Goal: Task Accomplishment & Management: Manage account settings

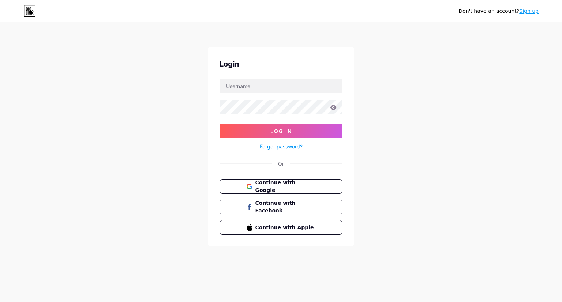
click at [427, 216] on div "Don't have an account? Sign up Login Log In Forgot password? Or Continue with G…" at bounding box center [281, 135] width 562 height 270
click at [304, 192] on button "Continuar con Google" at bounding box center [281, 186] width 125 height 15
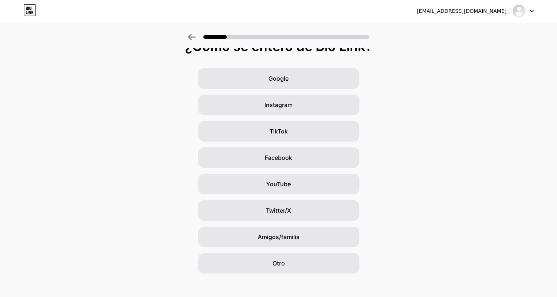
scroll to position [19, 0]
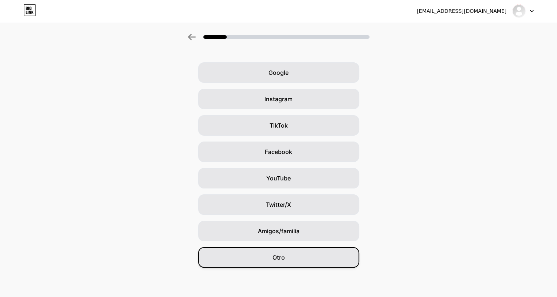
click at [287, 249] on div "Otro" at bounding box center [278, 257] width 161 height 21
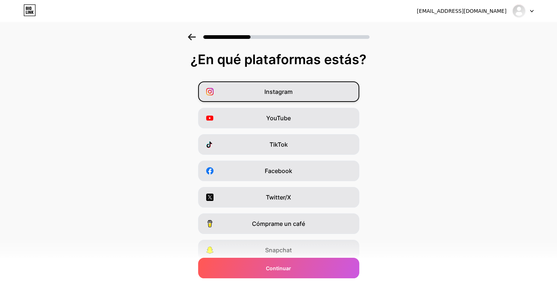
click at [273, 97] on div "Instagram" at bounding box center [278, 91] width 161 height 21
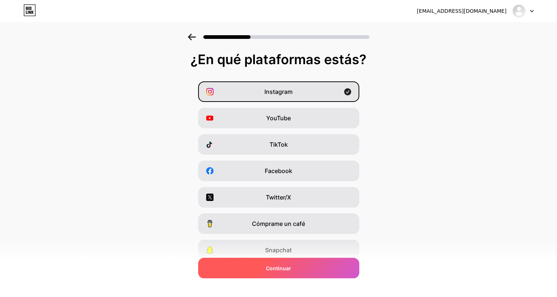
click at [281, 272] on div "Continuar" at bounding box center [278, 267] width 161 height 21
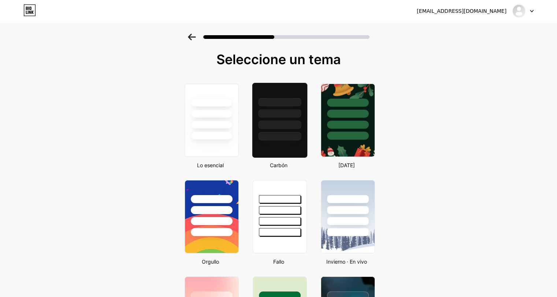
click at [293, 112] on div at bounding box center [279, 113] width 43 height 8
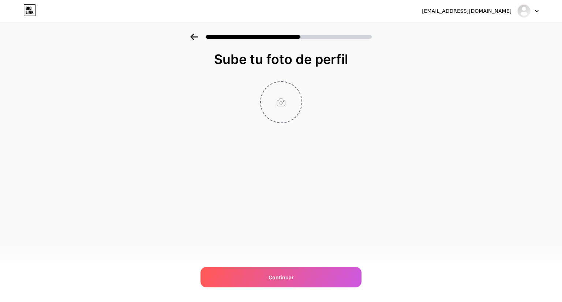
click at [285, 92] on input "file" at bounding box center [281, 102] width 41 height 41
type input "C:\fakepath\Negro y Crema Minimalista Perfumería Logo (1).png"
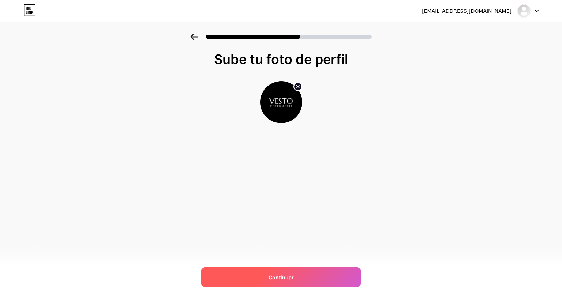
click at [299, 280] on div "Continuar" at bounding box center [281, 277] width 161 height 21
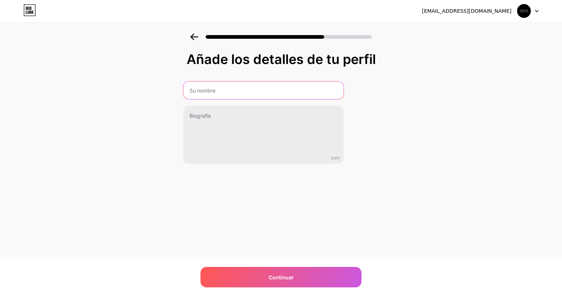
click at [233, 88] on input "text" at bounding box center [263, 91] width 160 height 18
type input "v"
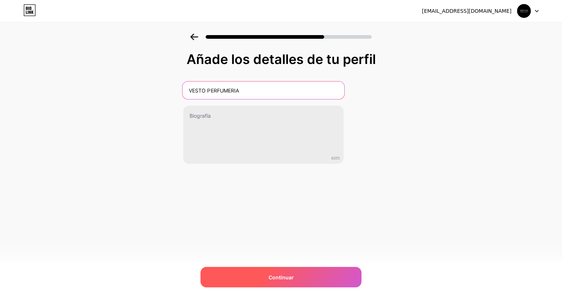
type input "VESTO PERFUMERIA"
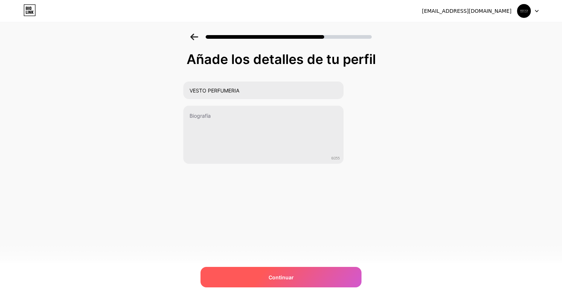
click at [279, 269] on div "Continuar" at bounding box center [281, 277] width 161 height 21
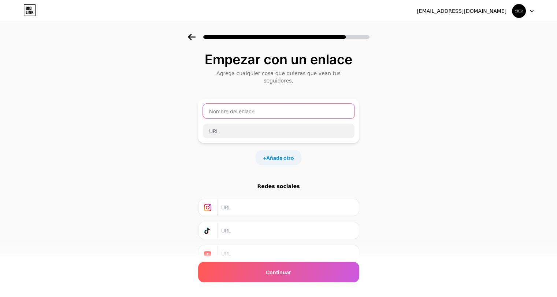
click at [268, 106] on input "text" at bounding box center [279, 111] width 152 height 15
type input "WHATSAPP"
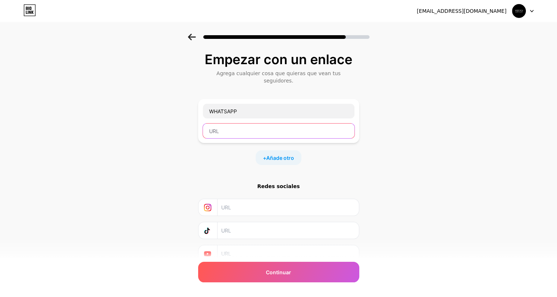
click at [234, 127] on input "text" at bounding box center [279, 130] width 152 height 15
paste input "[URL][DOMAIN_NAME]"
type input "[URL][DOMAIN_NAME]"
click at [150, 131] on div "Empezar con un enlace Agrega cualquier cosa que quieras que vean tus seguidores…" at bounding box center [278, 166] width 557 height 265
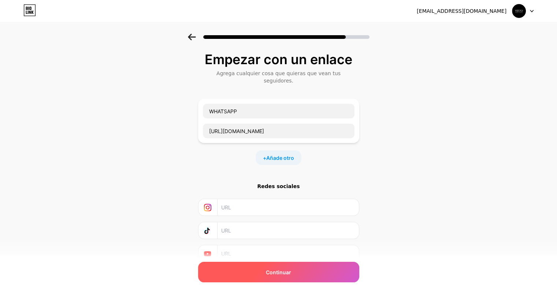
click at [267, 273] on div "Continuar" at bounding box center [278, 271] width 161 height 21
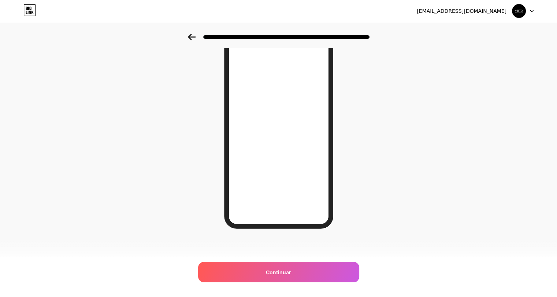
scroll to position [71, 0]
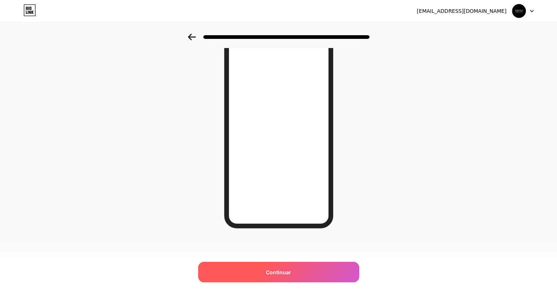
click at [269, 276] on div "Continuar" at bounding box center [278, 271] width 161 height 21
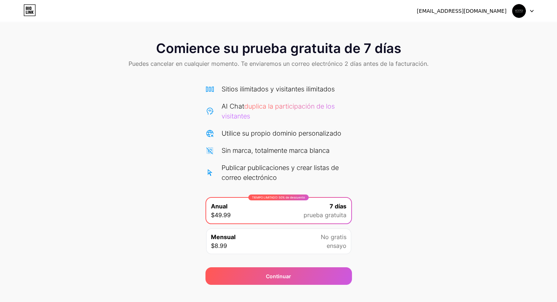
click at [299, 240] on div "Mensual $8.99 No gratis ensayo" at bounding box center [278, 242] width 145 height 26
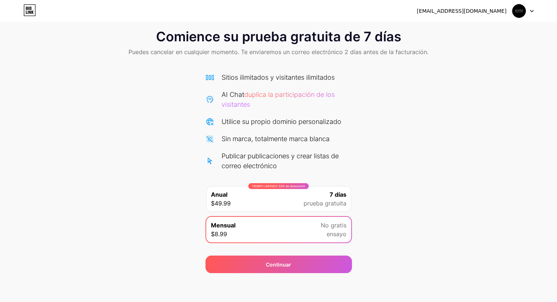
scroll to position [12, 0]
click at [262, 204] on div "TIEMPO LIMITADO: 50% de descuento Anual $49.99 7 días prueba gratuita" at bounding box center [278, 199] width 145 height 26
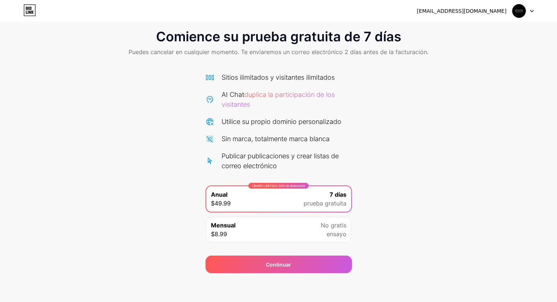
click at [264, 219] on div "Mensual $8.99 No gratis ensayo" at bounding box center [278, 230] width 145 height 26
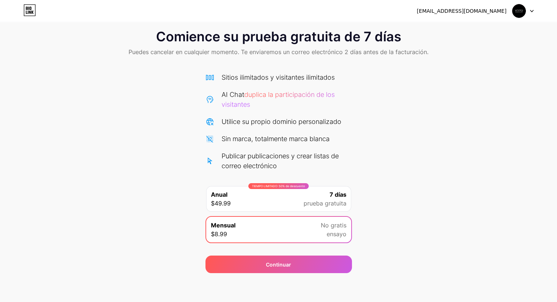
click at [275, 199] on div "TIEMPO LIMITADO: 50% de descuento Anual $49.99 7 días prueba gratuita" at bounding box center [278, 199] width 145 height 26
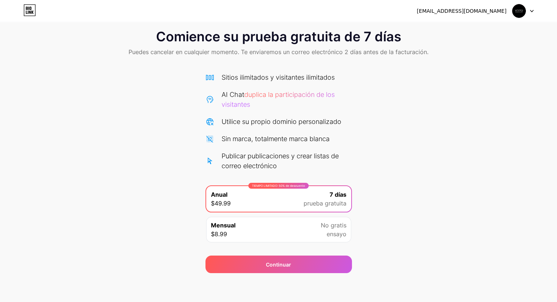
click at [315, 224] on div "Mensual $8.99 No gratis ensayo" at bounding box center [278, 230] width 145 height 26
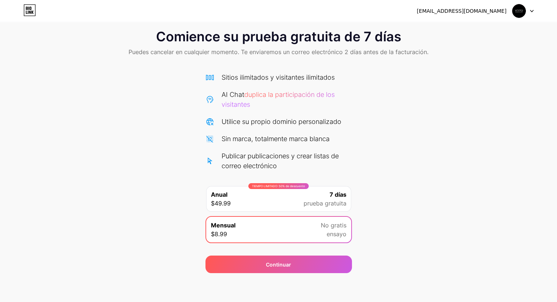
click at [32, 8] on icon at bounding box center [29, 10] width 12 height 12
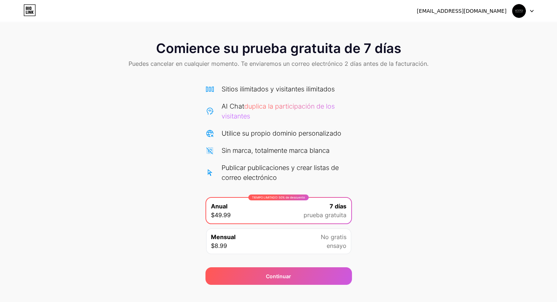
click at [520, 11] on img at bounding box center [519, 11] width 14 height 14
click at [507, 88] on div "Comience su prueba gratuita de 7 días Puedes cancelar en cualquier momento. Te …" at bounding box center [278, 160] width 557 height 252
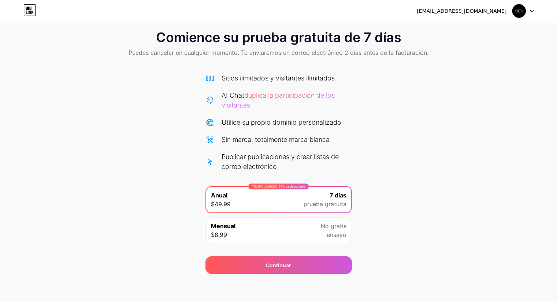
scroll to position [12, 0]
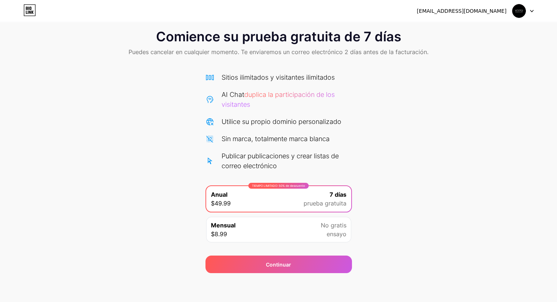
click at [263, 230] on div "Mensual $8.99 No gratis ensayo" at bounding box center [278, 230] width 145 height 26
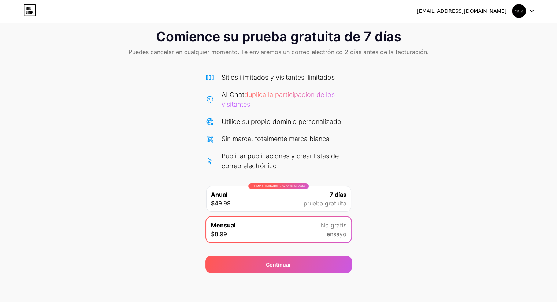
click at [262, 207] on div "TIEMPO LIMITADO: 50% de descuento Anual $49.99 7 días prueba gratuita" at bounding box center [278, 199] width 145 height 26
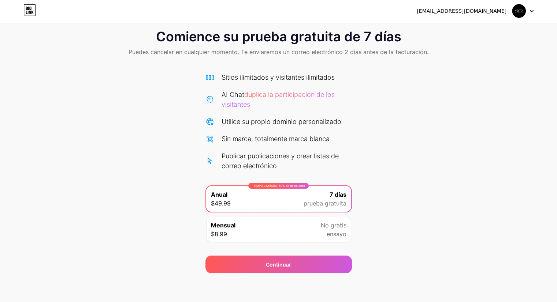
click at [245, 224] on div "Mensual $8.99 No gratis ensayo" at bounding box center [278, 230] width 145 height 26
